Goal: Information Seeking & Learning: Learn about a topic

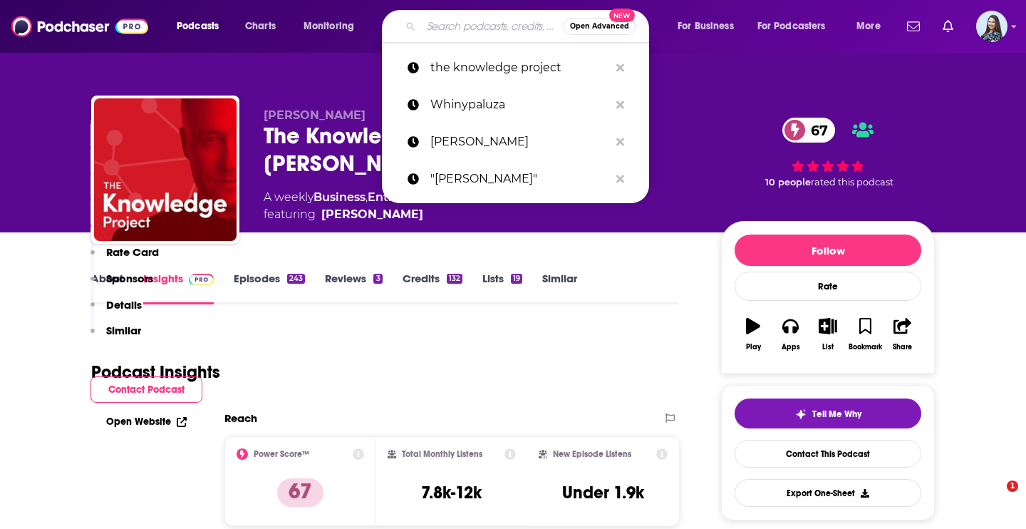
click at [465, 25] on input "Search podcasts, credits, & more..." at bounding box center [492, 26] width 143 height 23
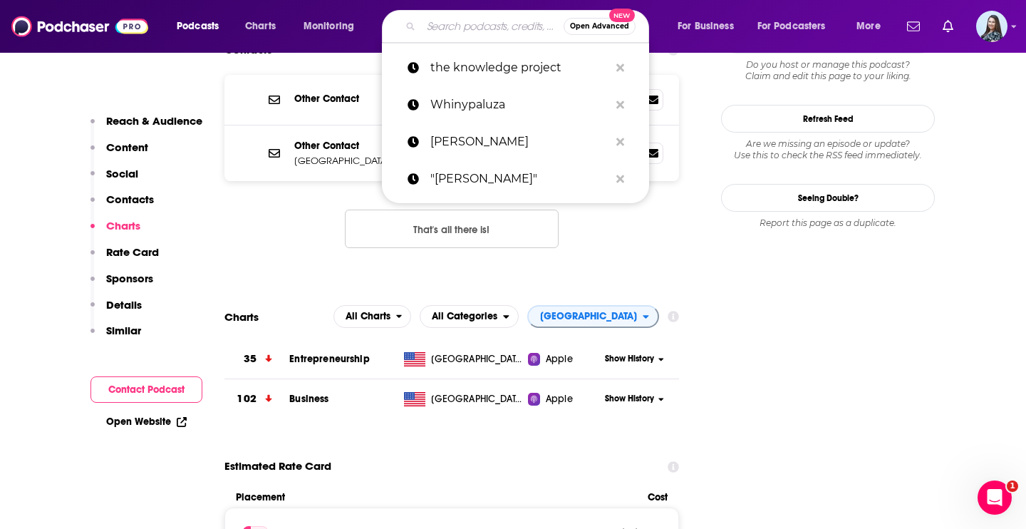
type input "H&H Podcas"
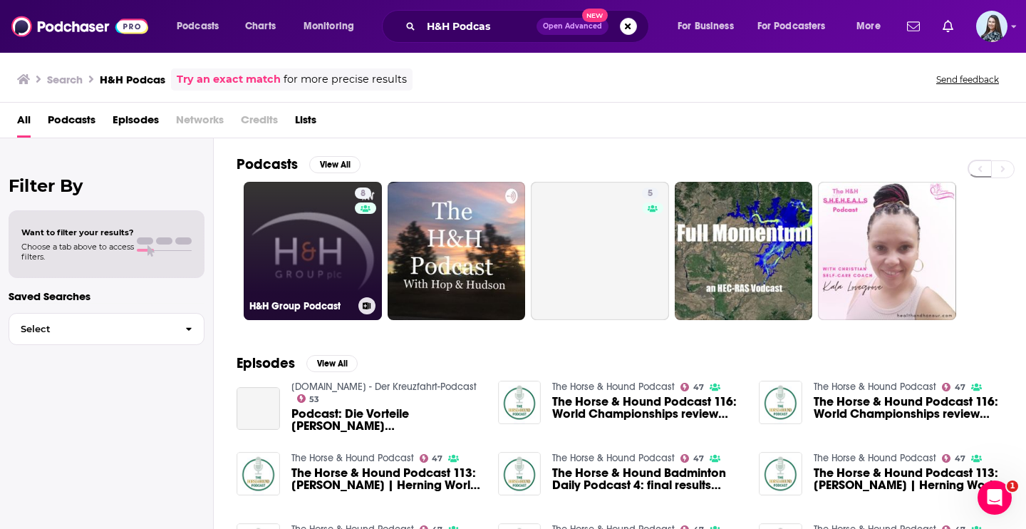
click at [311, 254] on link "8 H&H Group Podcast" at bounding box center [313, 251] width 138 height 138
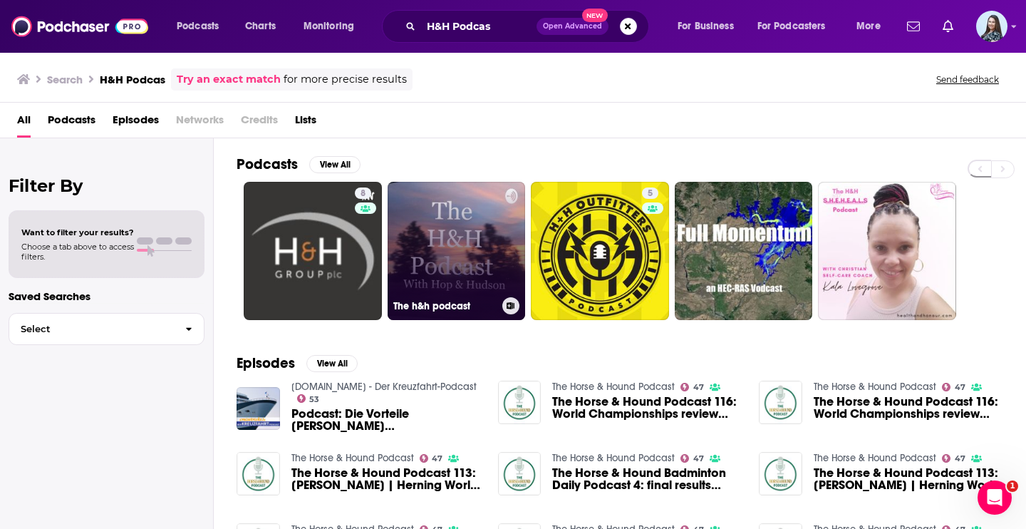
click at [454, 259] on link "The h&h podcast" at bounding box center [457, 251] width 138 height 138
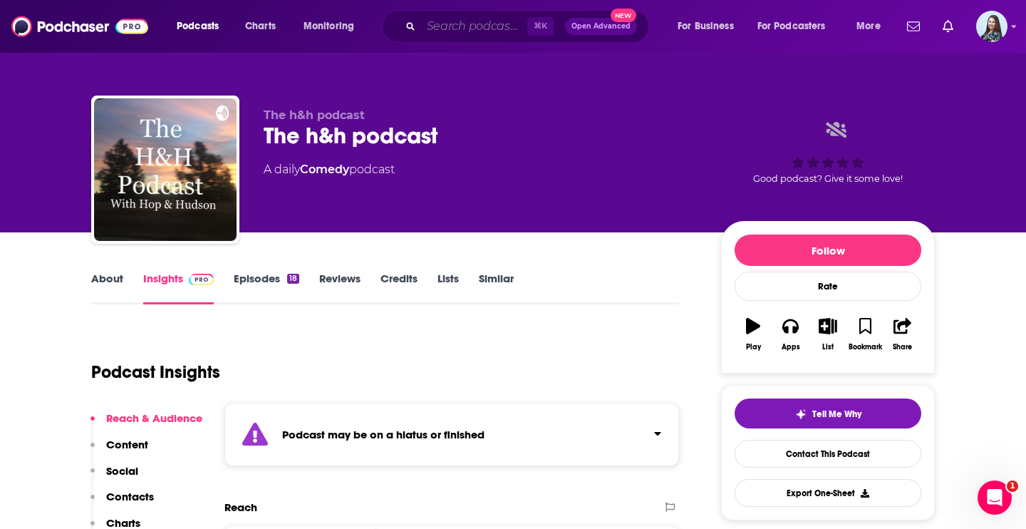
click at [482, 36] on input "Search podcasts, credits, & more..." at bounding box center [474, 26] width 106 height 23
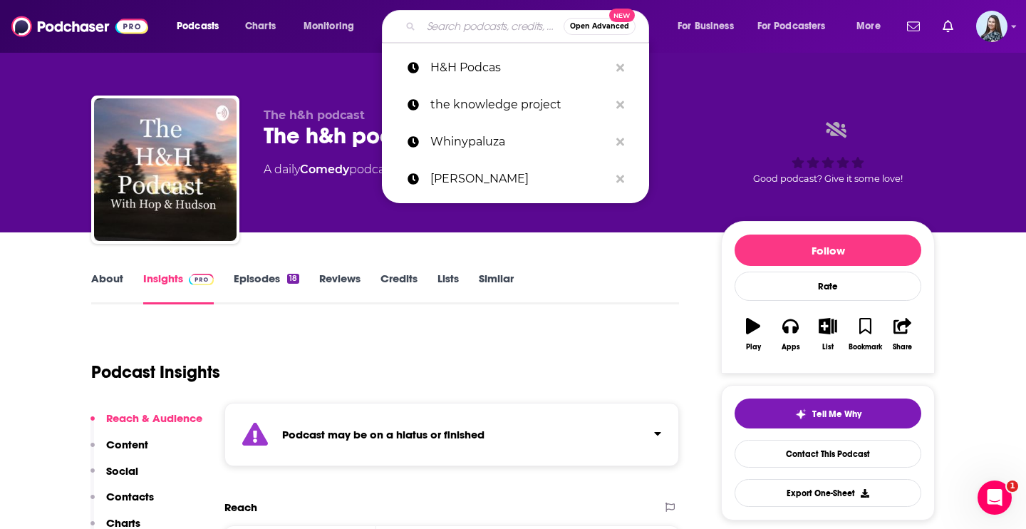
paste input "CPSI Podcast"
type input "CPSI Podcast"
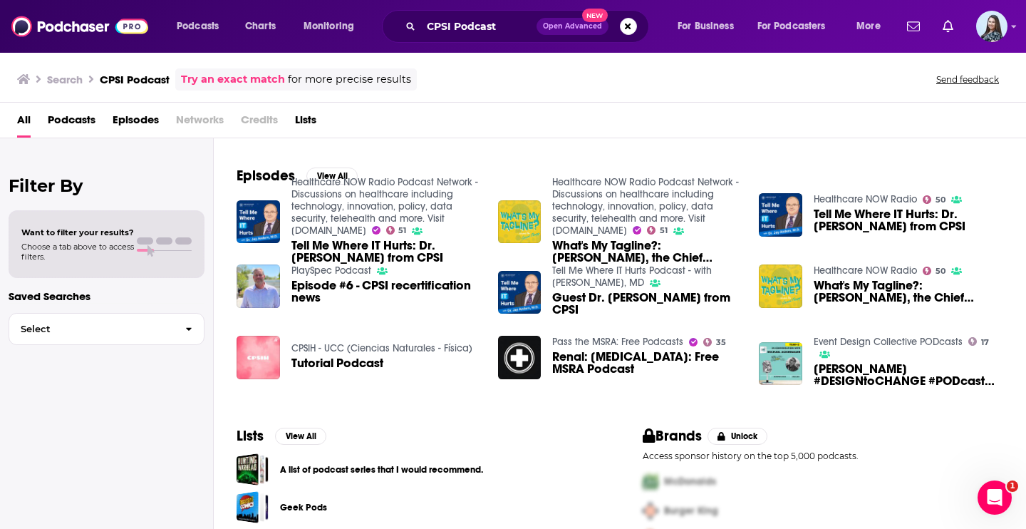
scroll to position [188, 0]
click at [494, 19] on input "CPSI Podcast" at bounding box center [478, 26] width 115 height 23
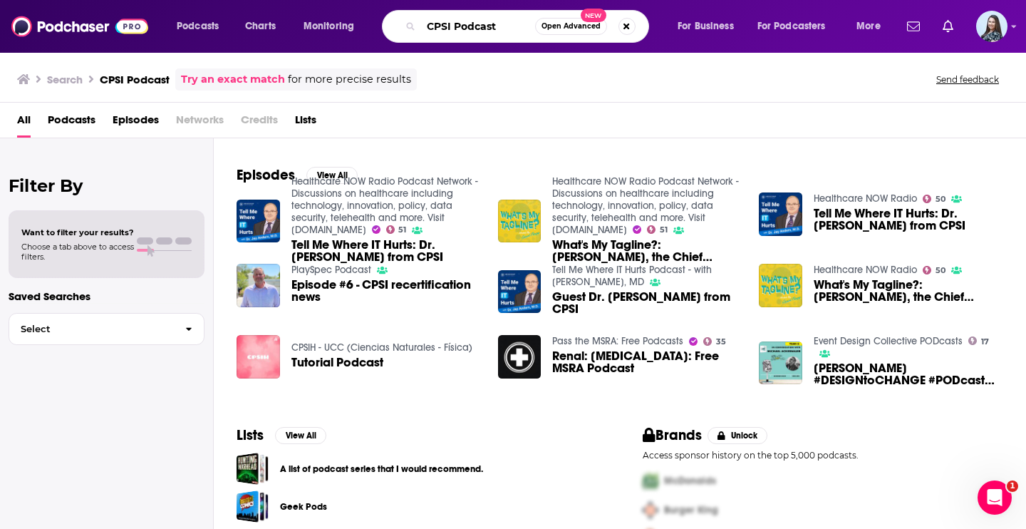
click at [494, 19] on input "CPSI Podcast" at bounding box center [478, 26] width 114 height 23
paste input "[PERSON_NAME]"
type input "[PERSON_NAME]"
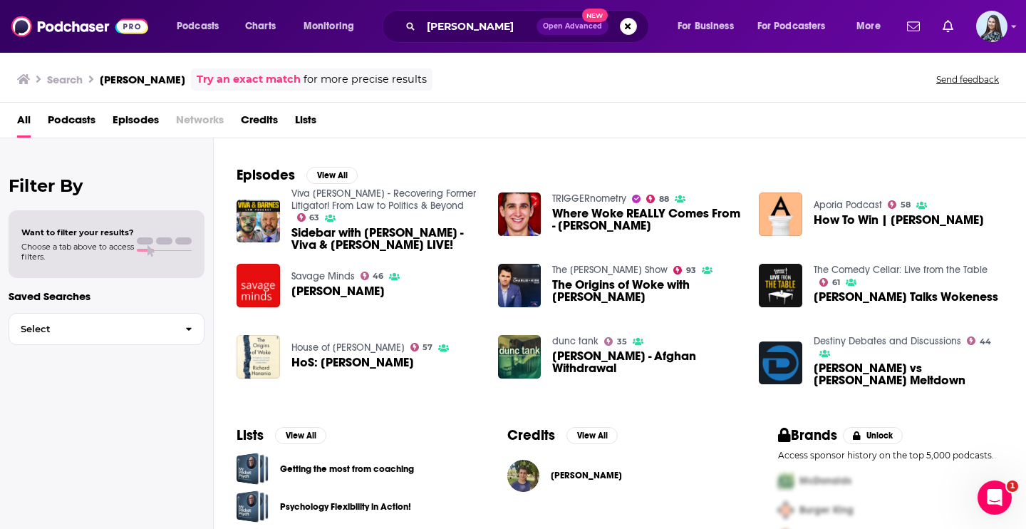
click at [591, 482] on div "[PERSON_NAME]" at bounding box center [586, 475] width 71 height 29
click at [582, 475] on span "[PERSON_NAME]" at bounding box center [586, 475] width 71 height 11
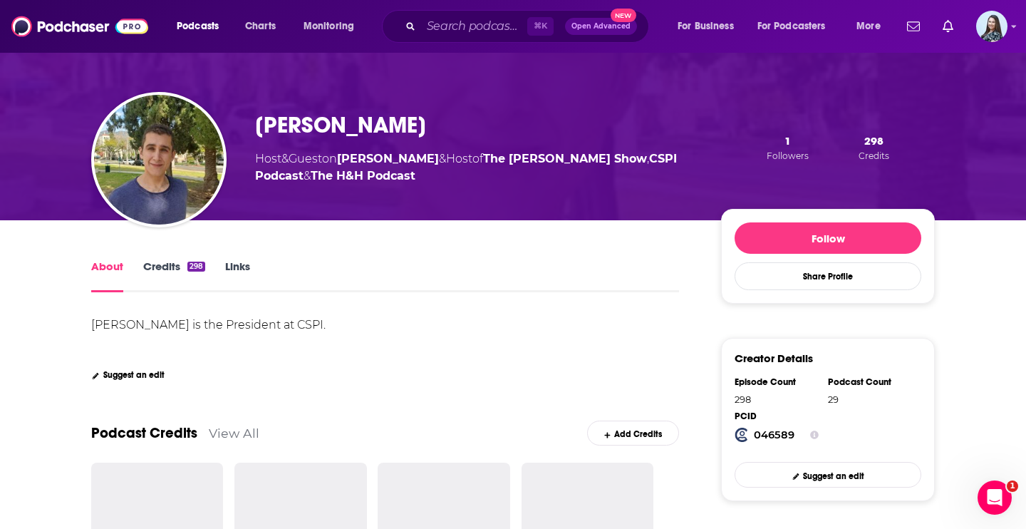
scroll to position [56, 0]
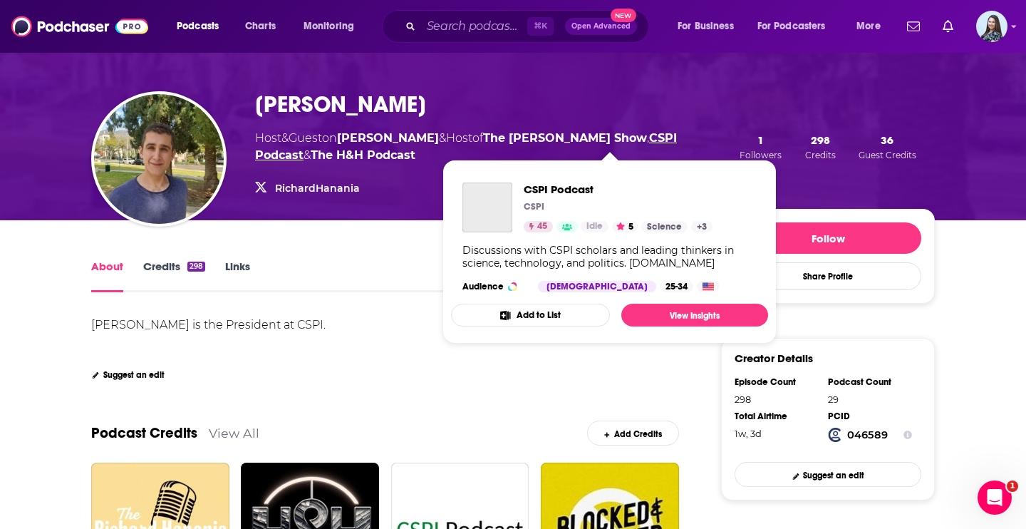
click at [587, 137] on link "CSPI Podcast" at bounding box center [466, 146] width 422 height 31
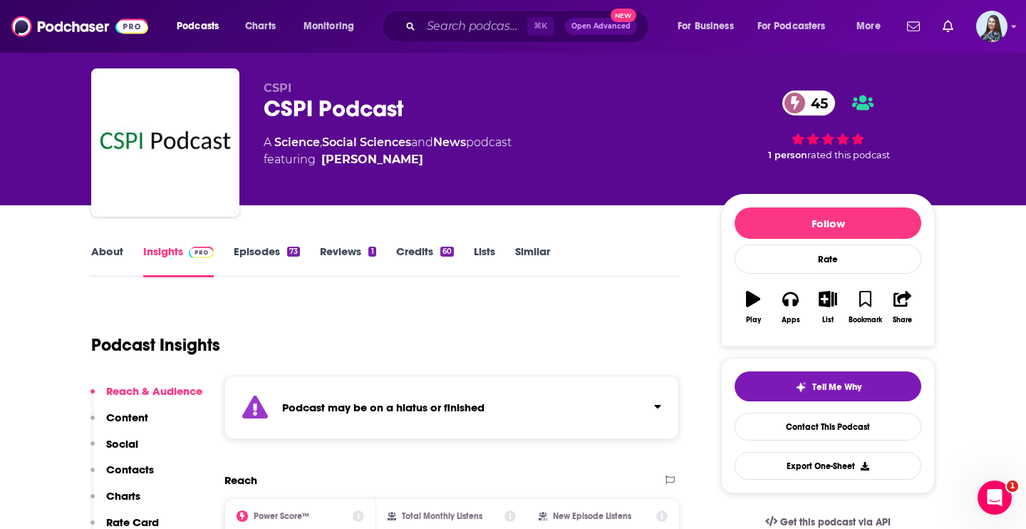
scroll to position [173, 0]
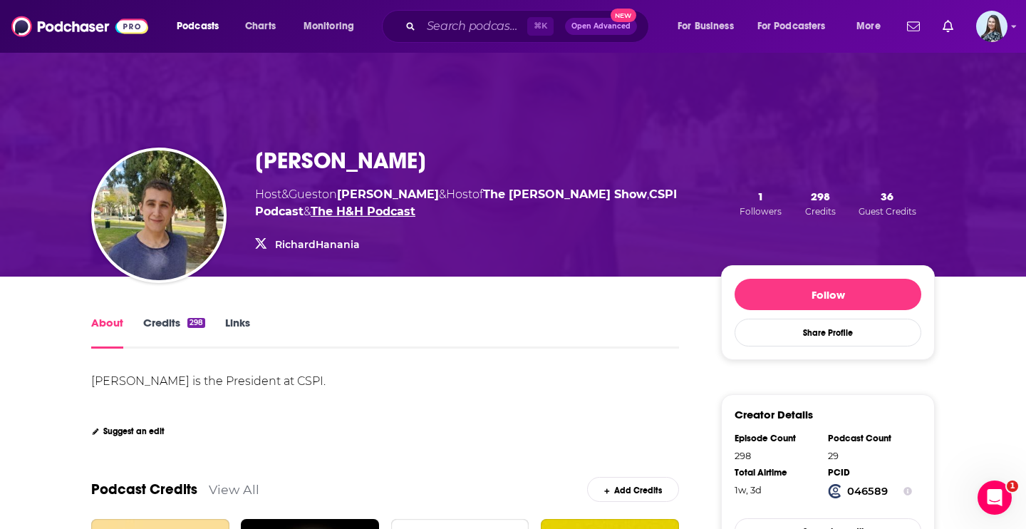
click at [311, 208] on link "The H&H Podcast" at bounding box center [363, 212] width 105 height 14
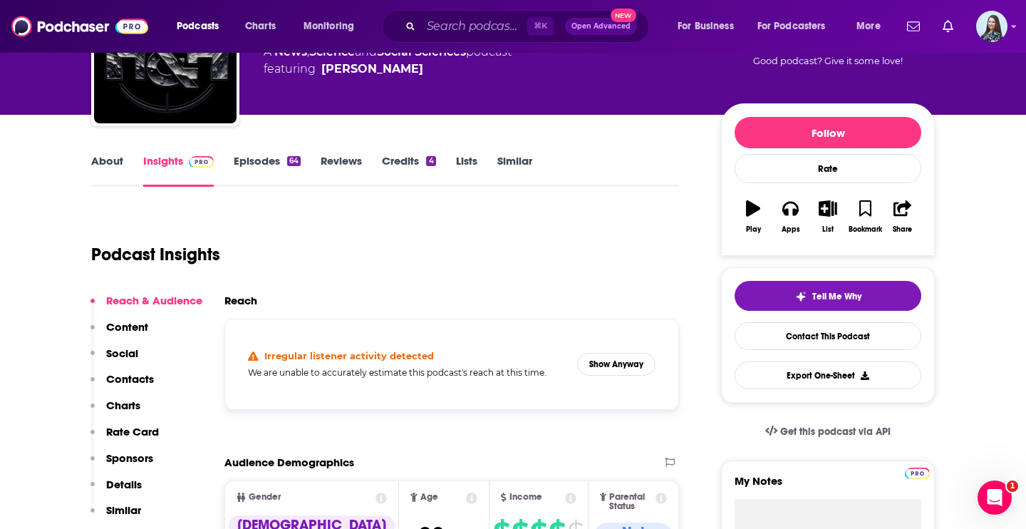
scroll to position [220, 0]
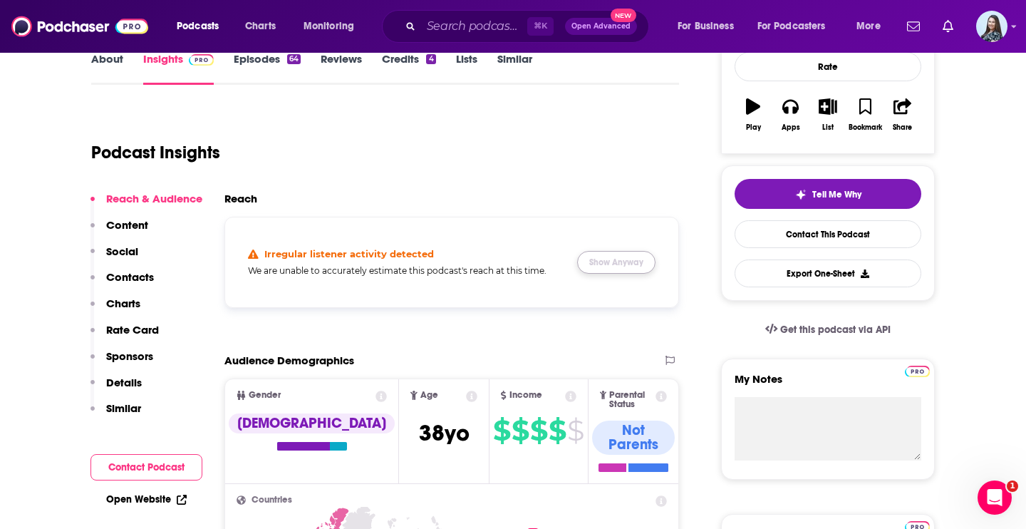
click at [636, 258] on button "Show Anyway" at bounding box center [616, 262] width 78 height 23
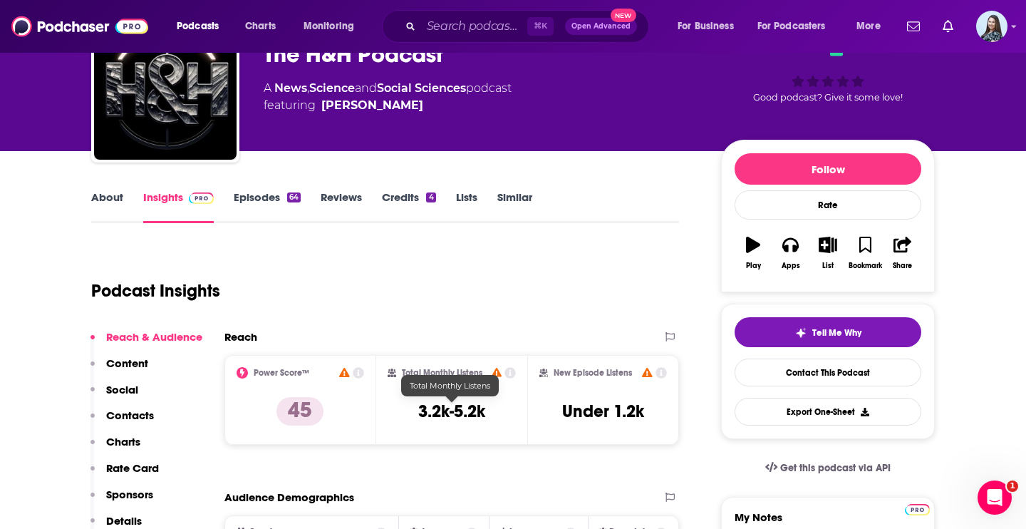
scroll to position [23, 0]
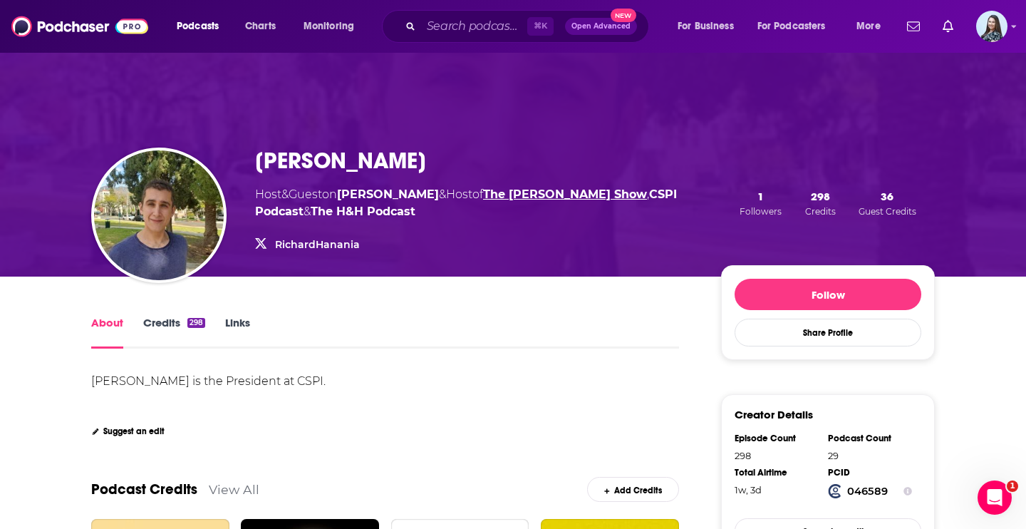
click at [512, 198] on link "The [PERSON_NAME] Show" at bounding box center [565, 194] width 164 height 14
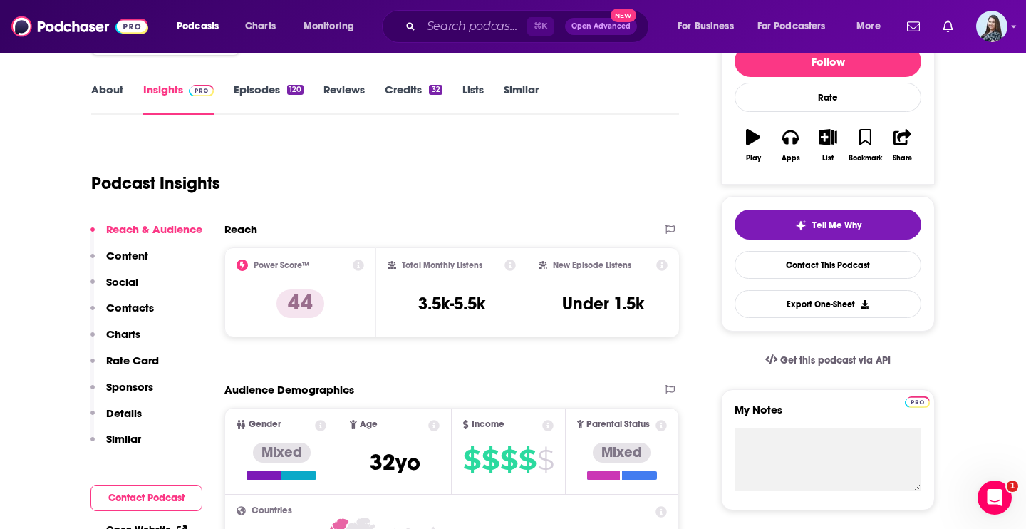
scroll to position [162, 0]
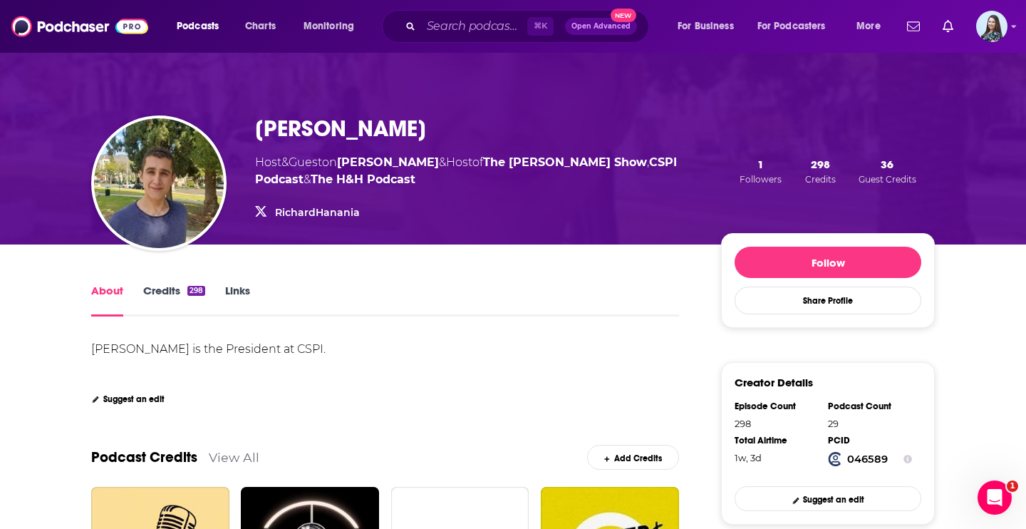
scroll to position [29, 0]
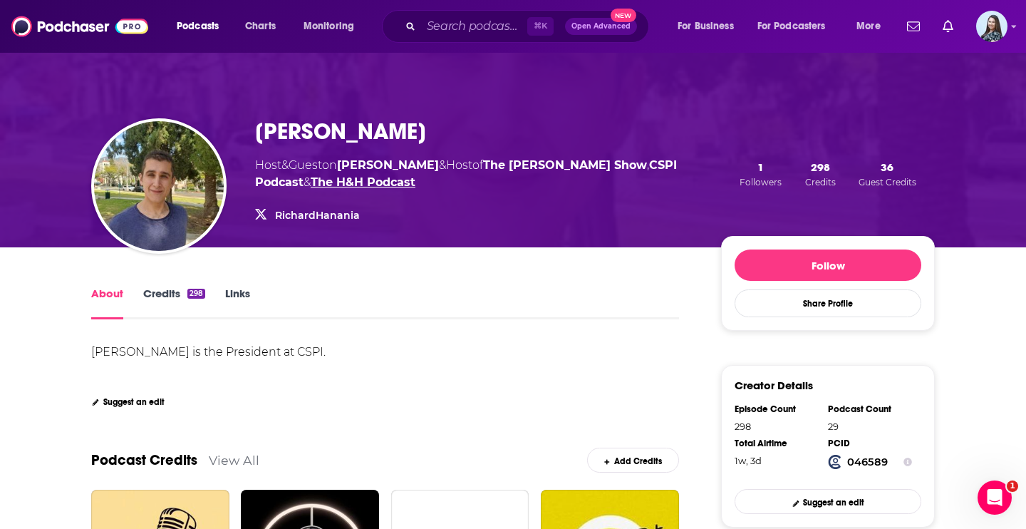
click at [319, 181] on link "The H&H Podcast" at bounding box center [363, 182] width 105 height 14
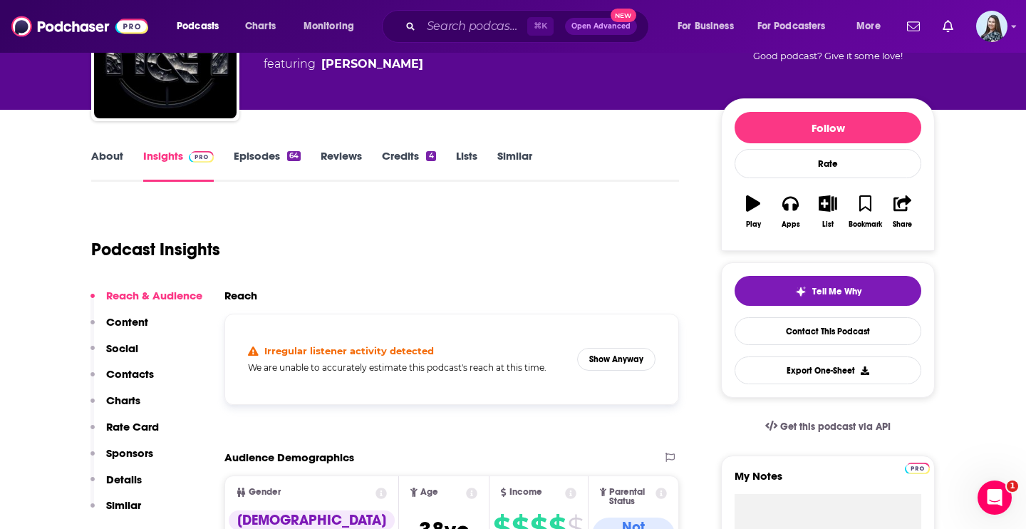
scroll to position [130, 0]
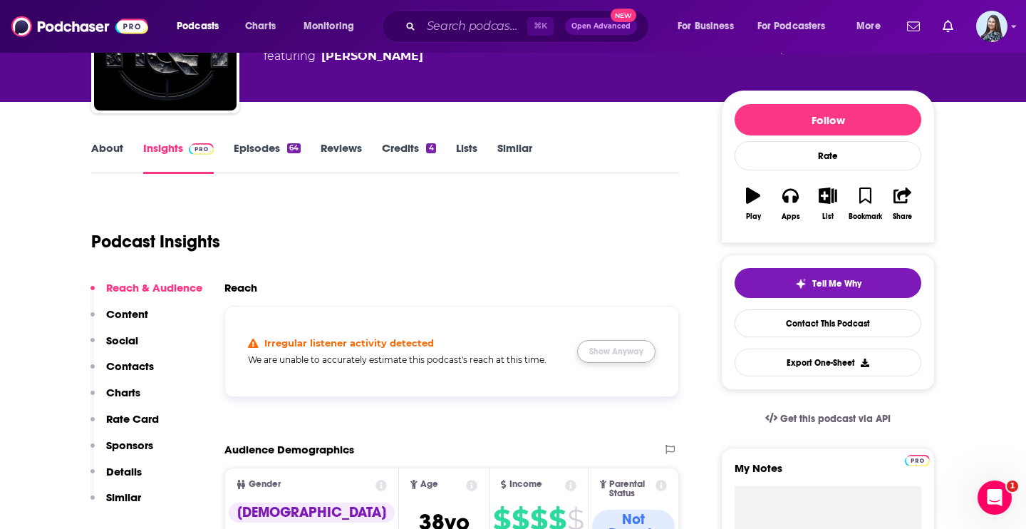
click at [622, 356] on button "Show Anyway" at bounding box center [616, 351] width 78 height 23
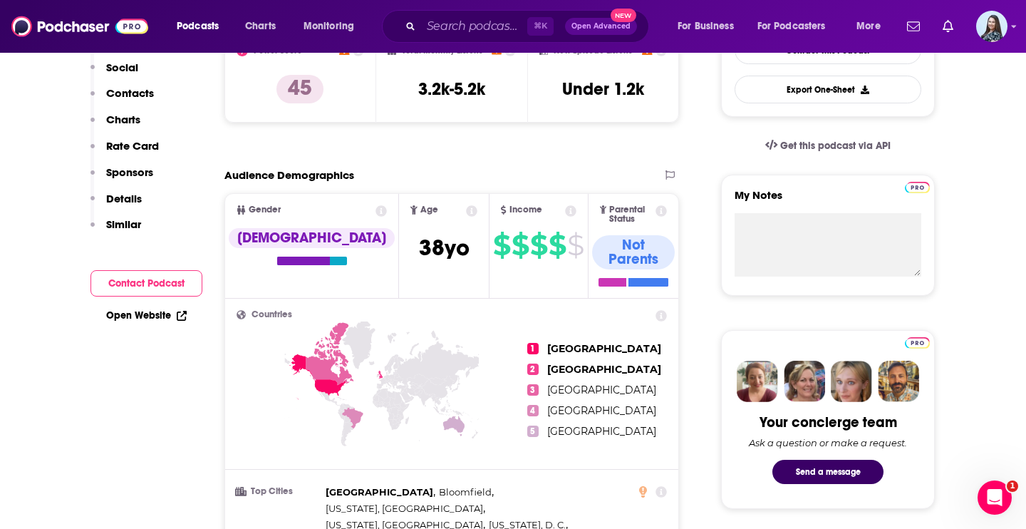
scroll to position [0, 0]
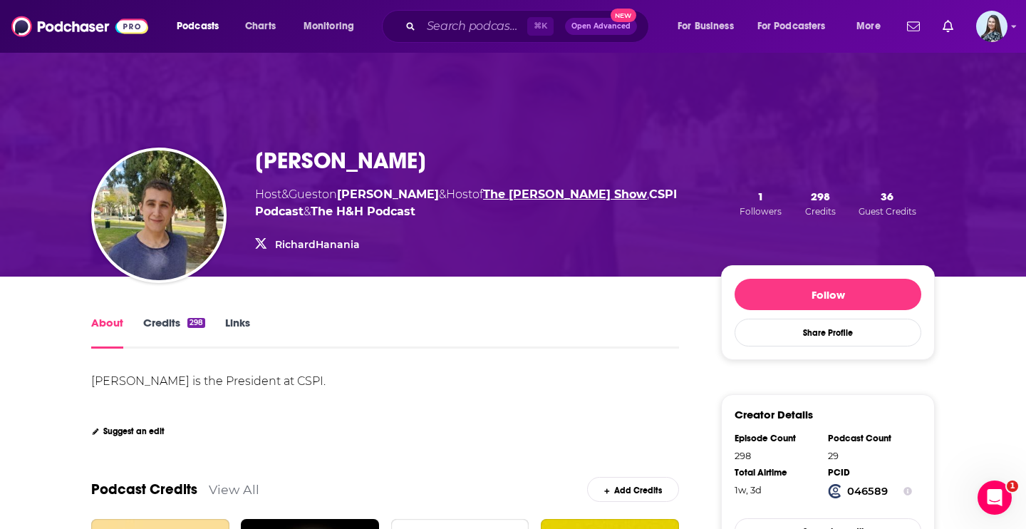
click at [537, 197] on link "The [PERSON_NAME] Show" at bounding box center [565, 194] width 164 height 14
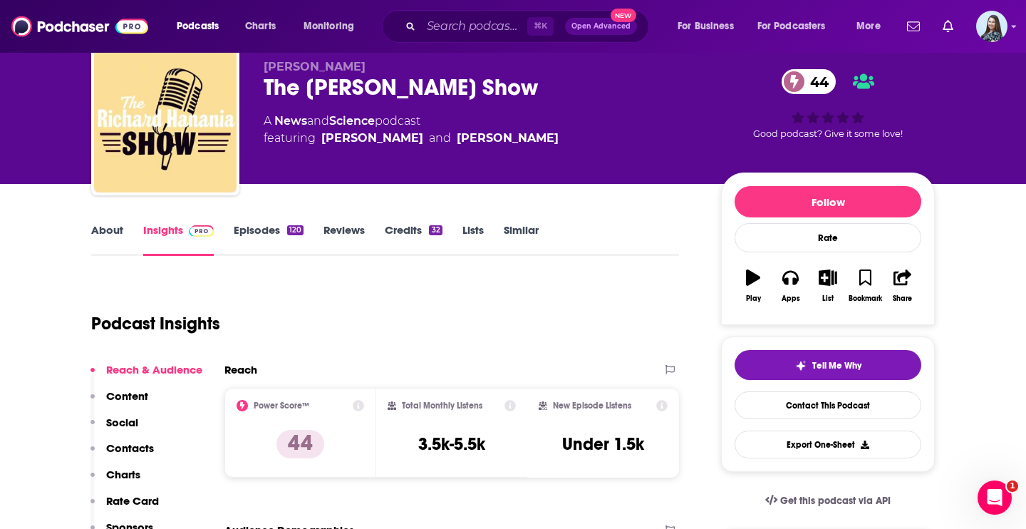
scroll to position [112, 0]
